Goal: Information Seeking & Learning: Learn about a topic

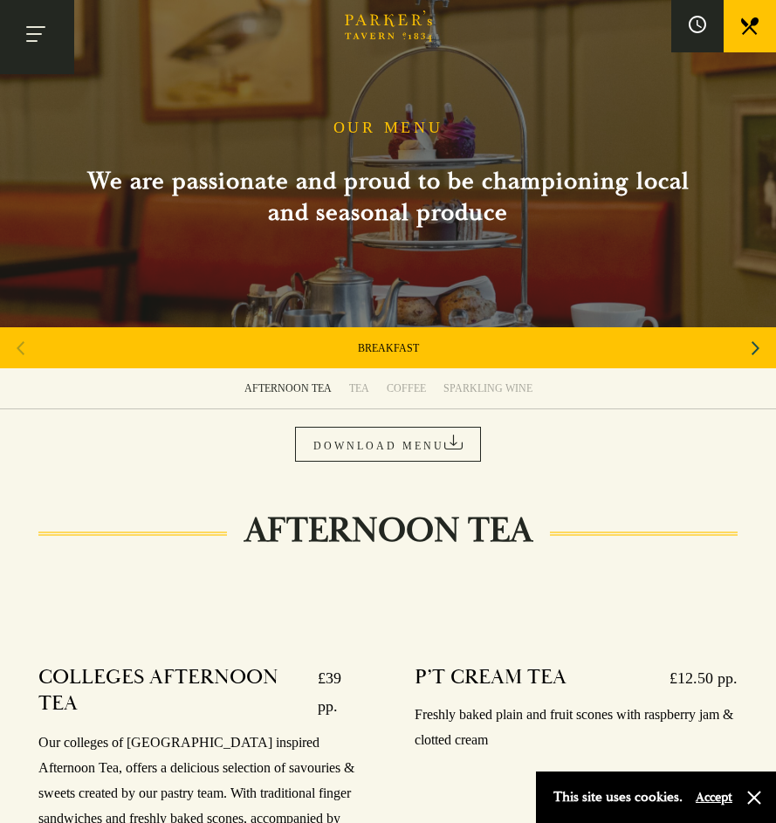
click at [38, 38] on button "Toggle navigation" at bounding box center [37, 37] width 74 height 74
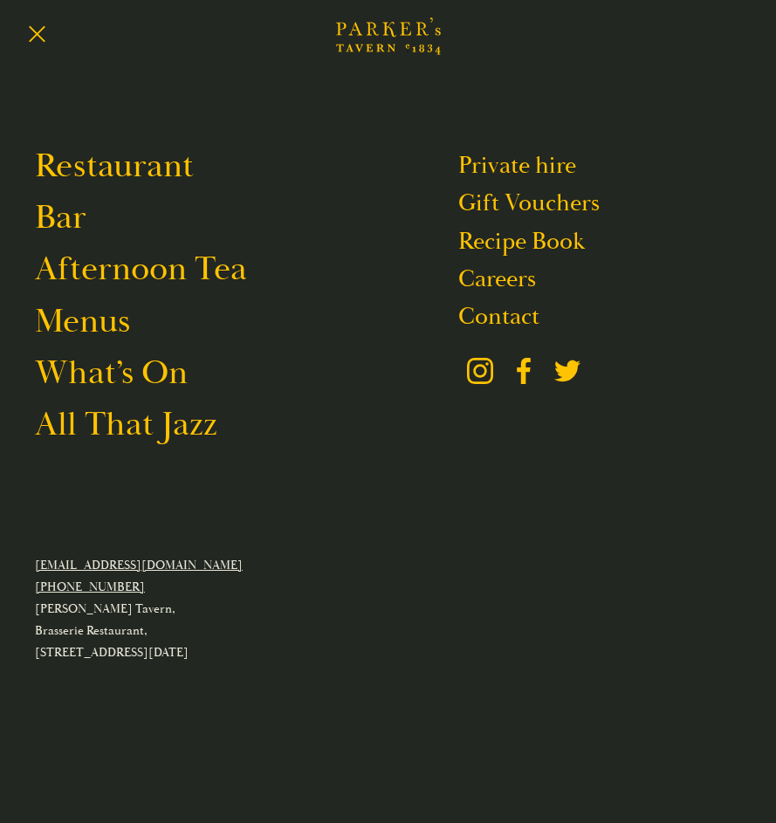
click at [744, 37] on div at bounding box center [388, 411] width 776 height 823
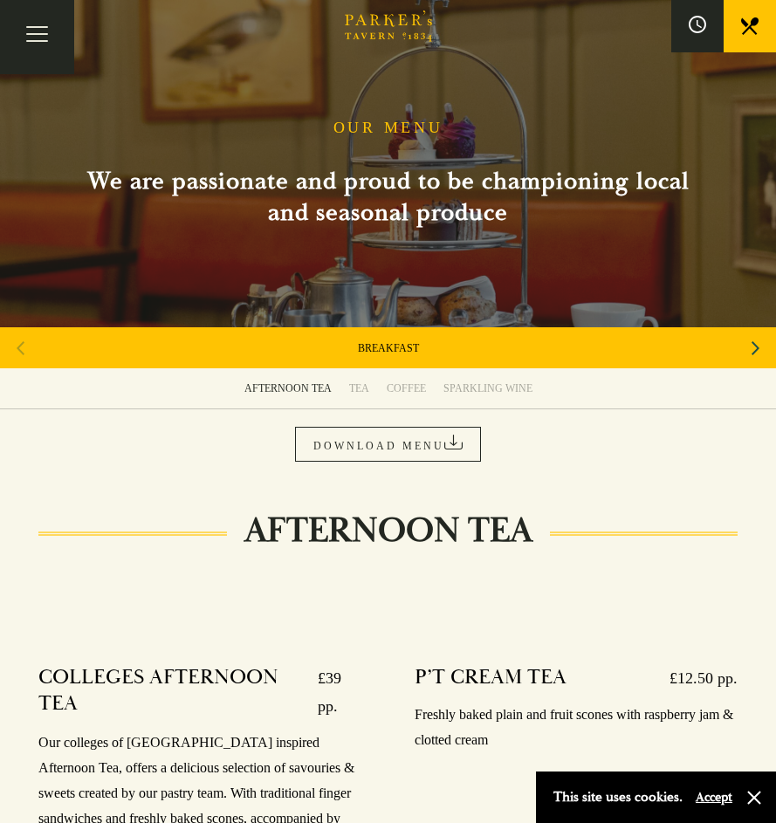
click at [751, 25] on icon at bounding box center [749, 25] width 17 height 17
click at [386, 352] on link "BREAKFAST" at bounding box center [388, 348] width 61 height 14
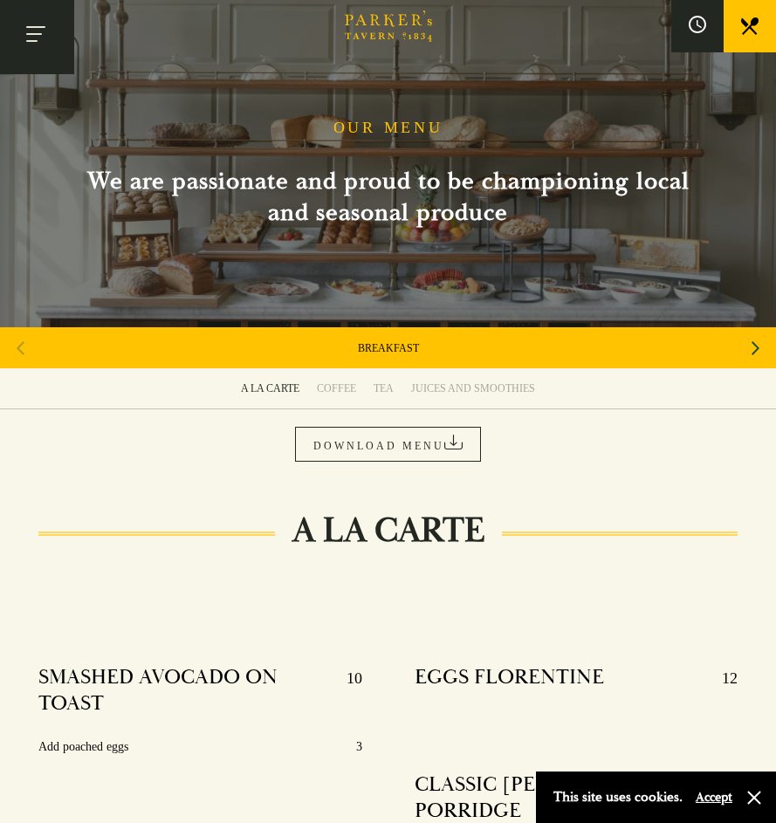
click at [32, 44] on button "Toggle navigation" at bounding box center [37, 37] width 74 height 74
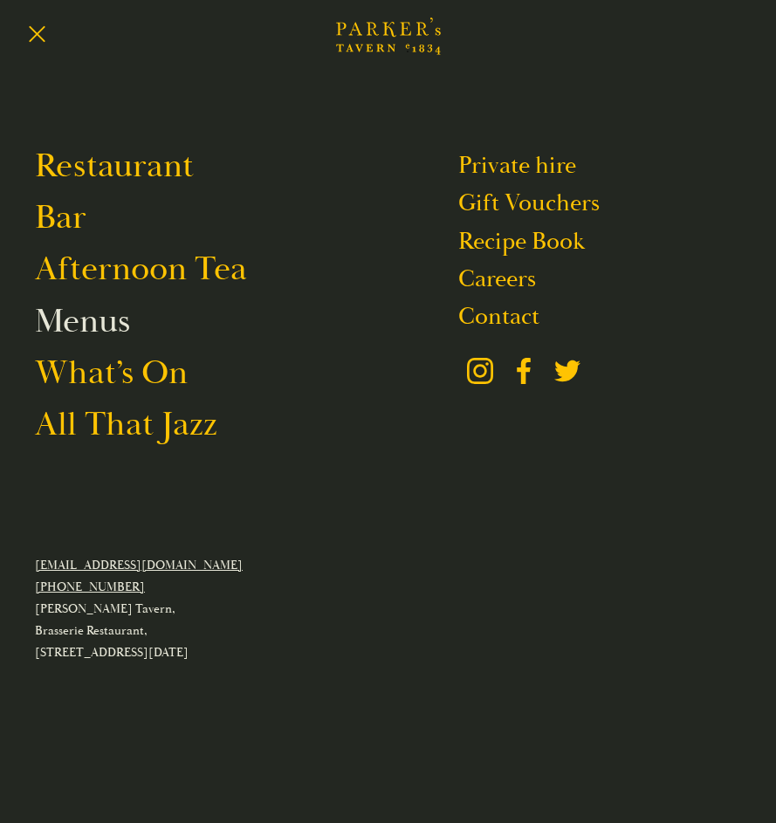
click at [80, 320] on link "Menus" at bounding box center [82, 321] width 95 height 42
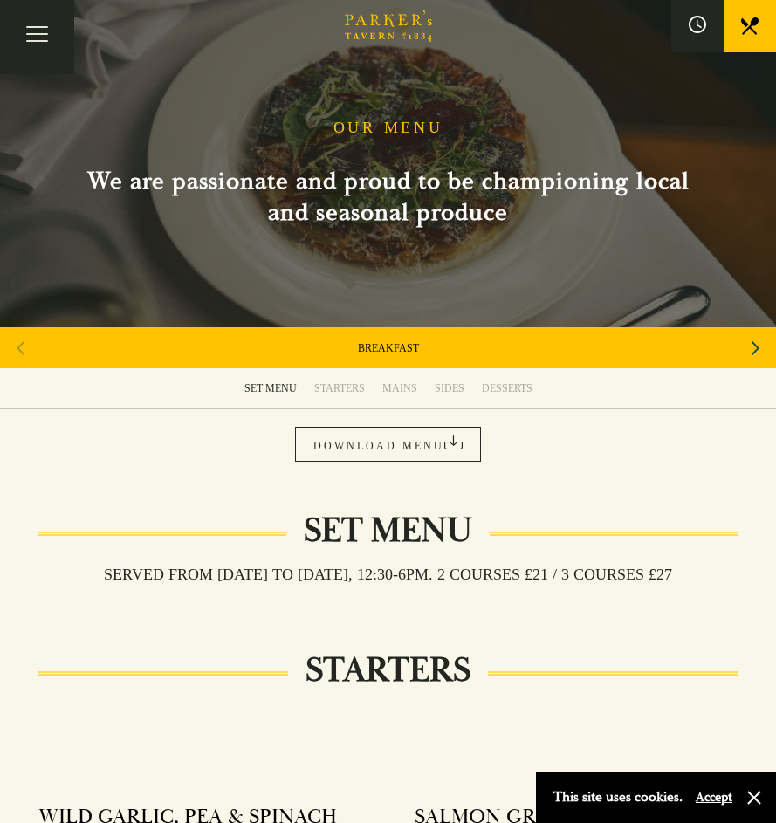
click at [757, 348] on icon "Next slide" at bounding box center [755, 348] width 8 height 14
click at [372, 347] on link "[DATE] ROAST" at bounding box center [389, 348] width 72 height 14
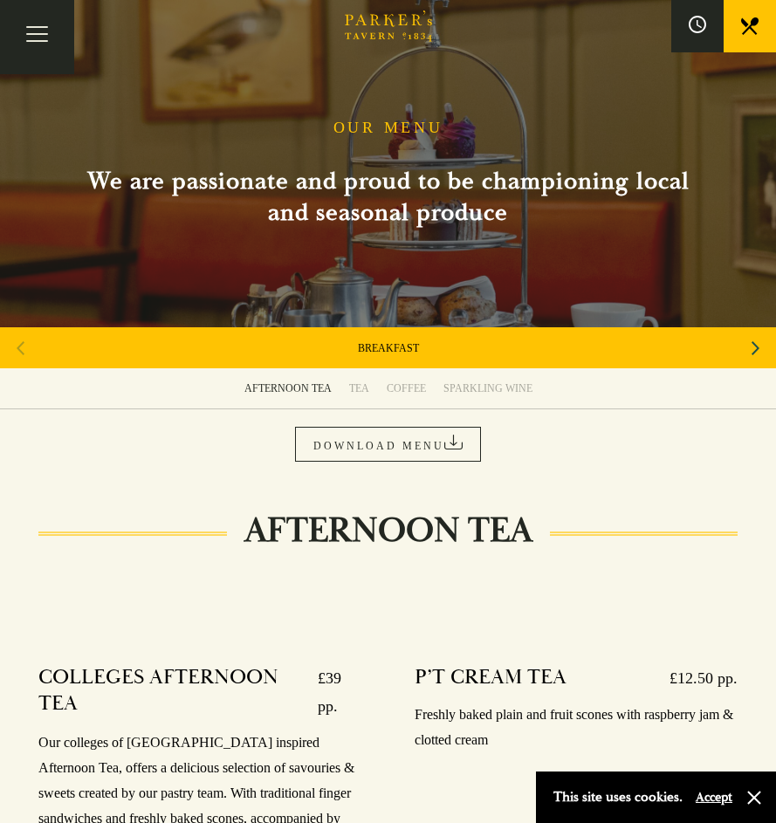
click at [362, 387] on div "TEA" at bounding box center [359, 388] width 20 height 14
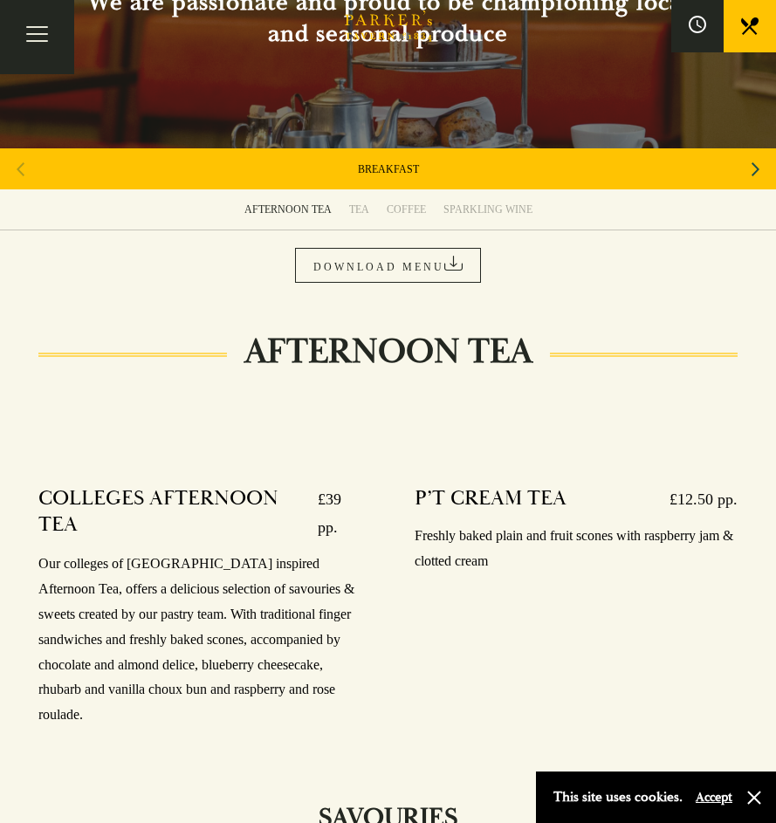
scroll to position [176, 0]
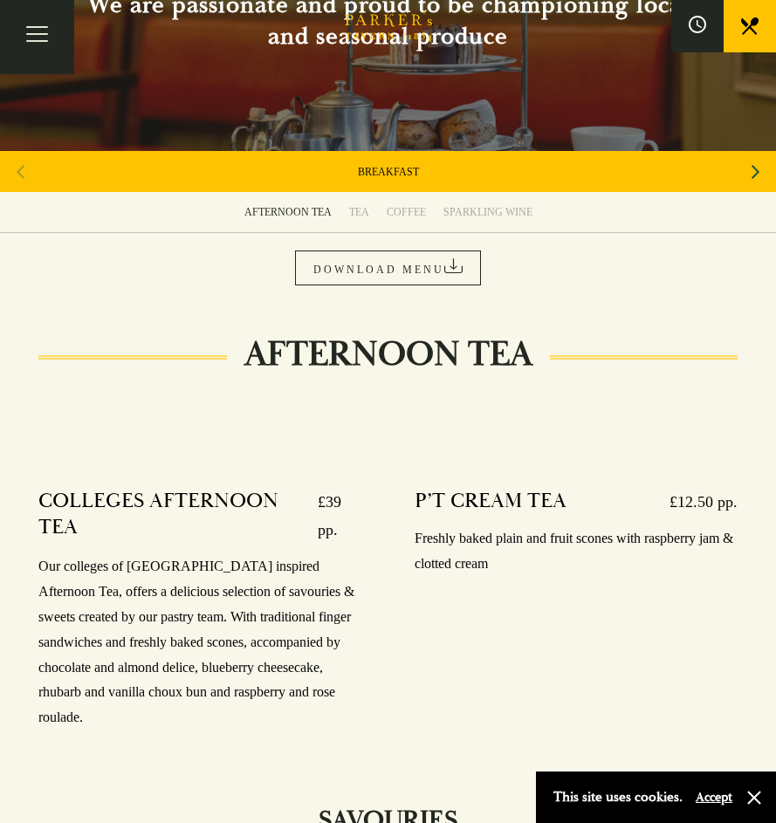
click at [359, 268] on link "DOWNLOAD MENU" at bounding box center [388, 267] width 186 height 35
